Goal: Find specific page/section: Find specific page/section

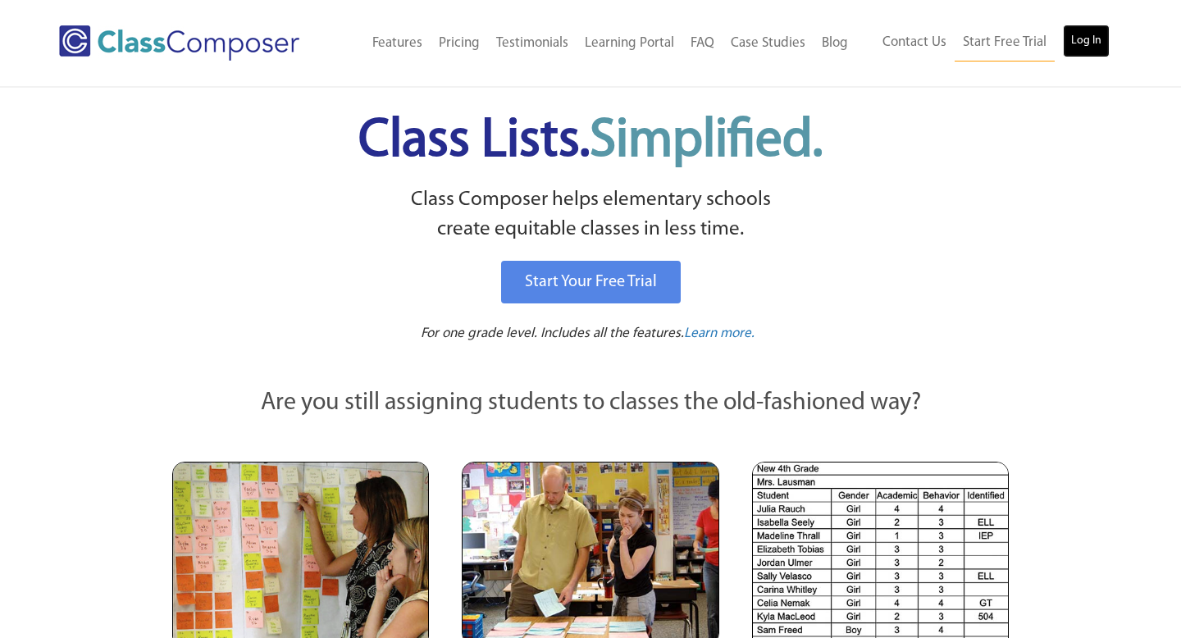
click at [1072, 48] on link "Log In" at bounding box center [1086, 41] width 47 height 33
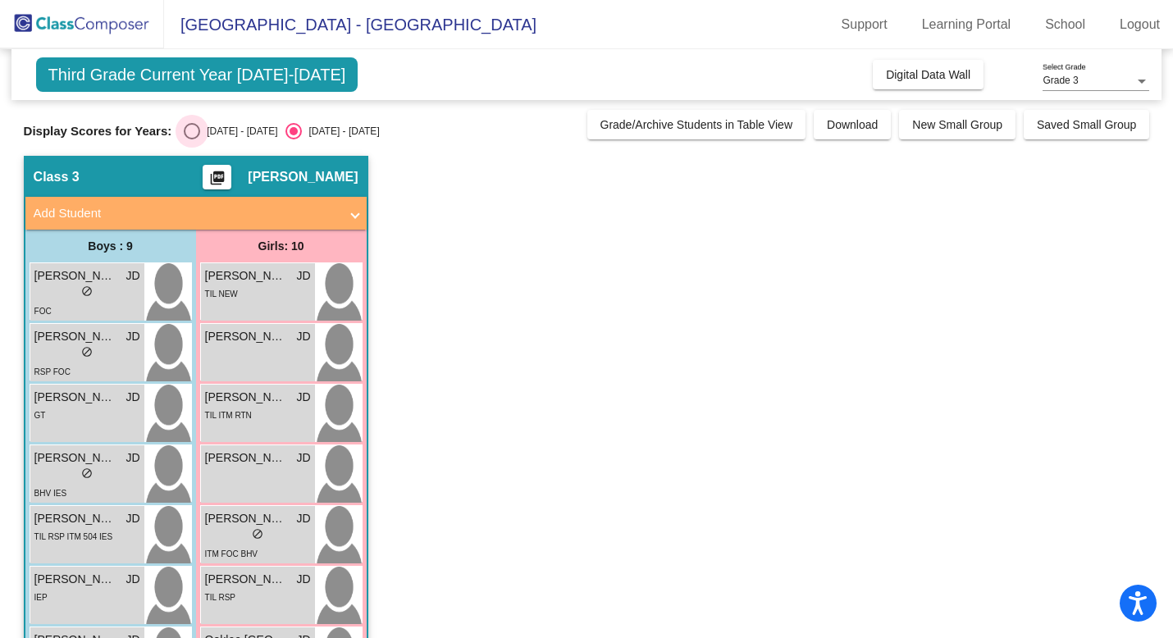
click at [191, 130] on div "Select an option" at bounding box center [192, 131] width 16 height 16
click at [191, 139] on input "[DATE] - [DATE]" at bounding box center [191, 139] width 1 height 1
radio input "true"
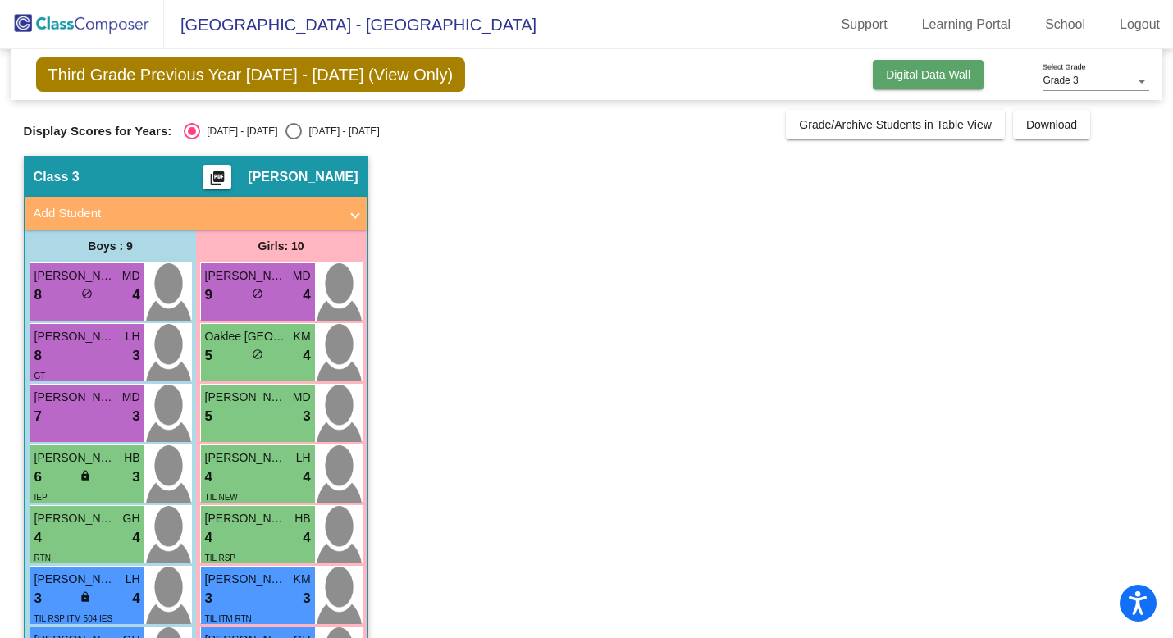
click at [888, 70] on span "Digital Data Wall" at bounding box center [928, 74] width 84 height 13
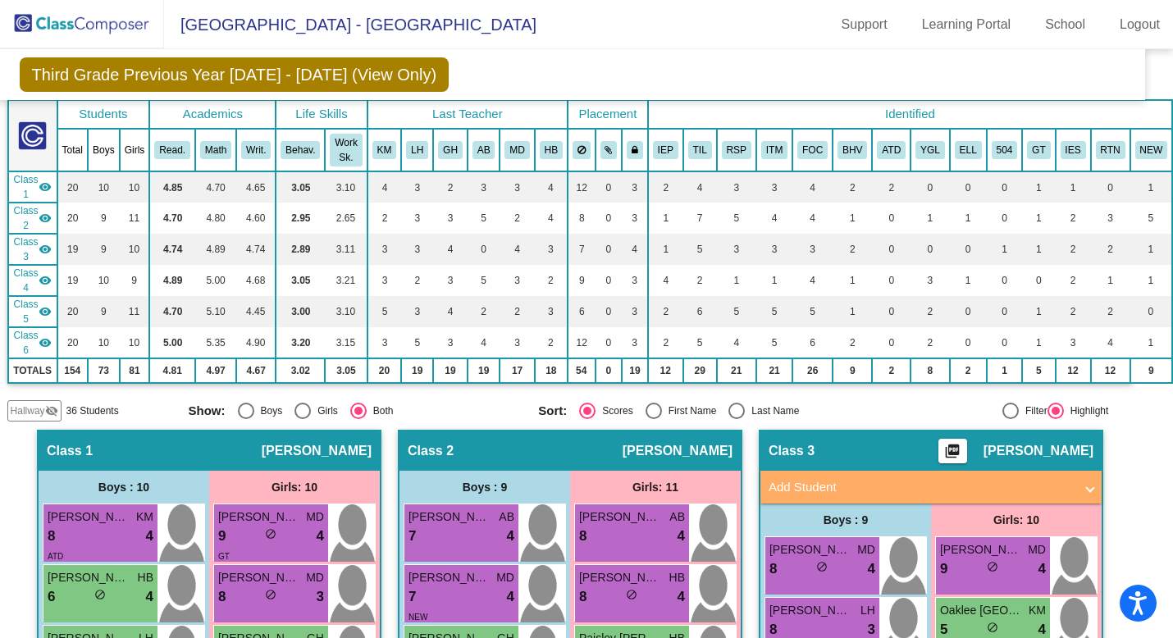
scroll to position [0, 25]
